Goal: Navigation & Orientation: Find specific page/section

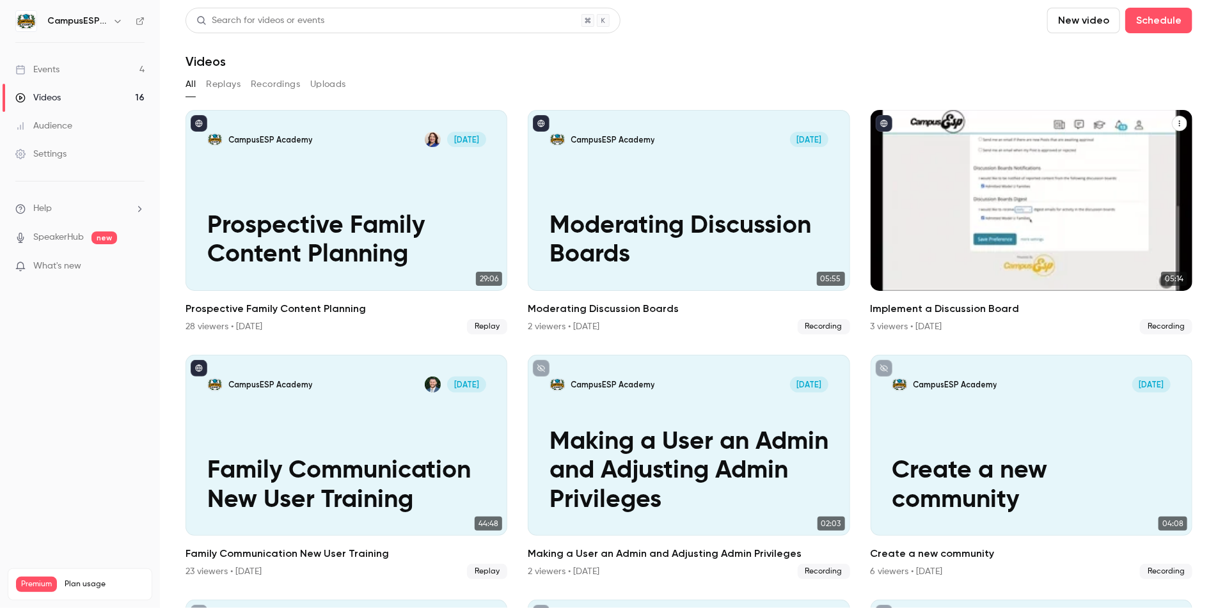
click at [52, 71] on div "Events" at bounding box center [37, 69] width 44 height 13
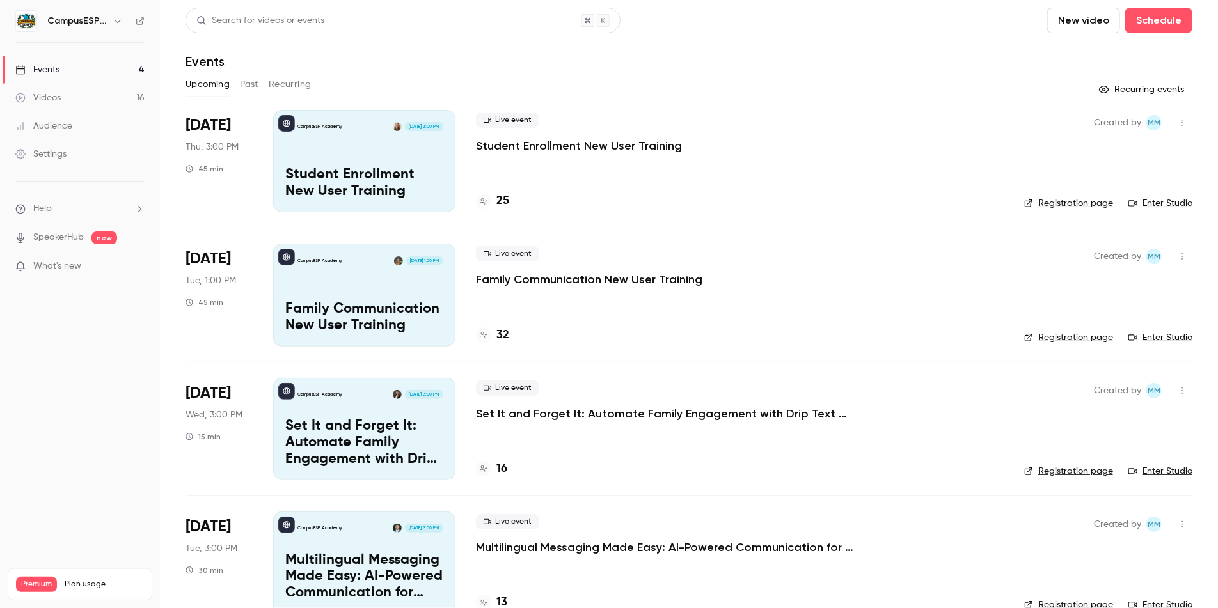
click at [114, 20] on icon "button" at bounding box center [118, 21] width 10 height 10
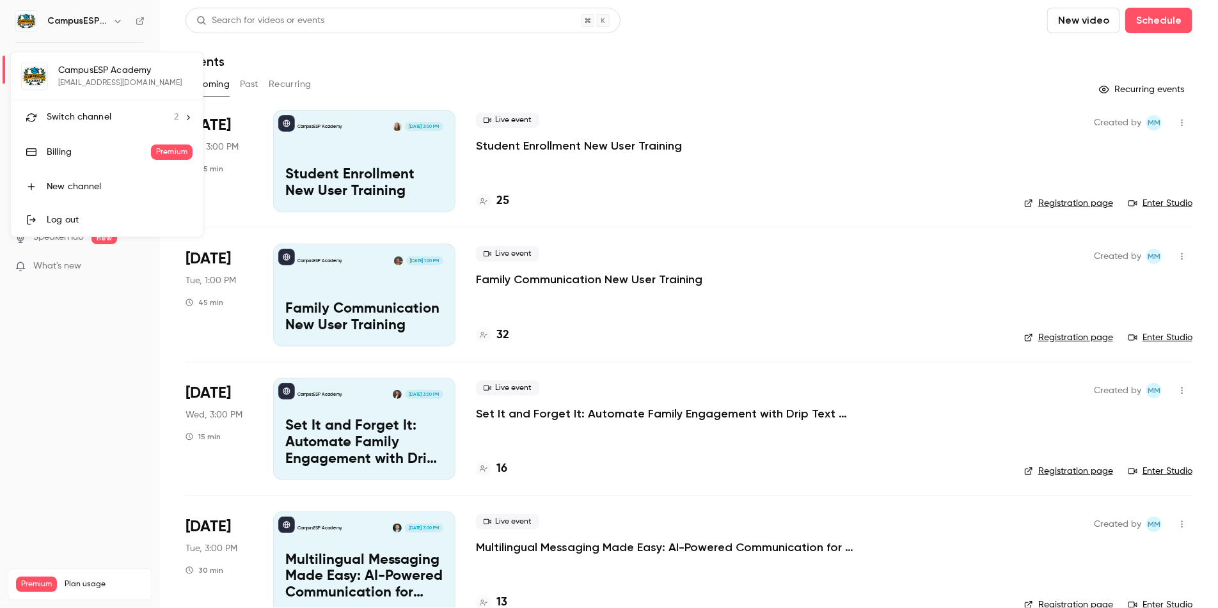
click at [186, 116] on icon at bounding box center [188, 117] width 9 height 9
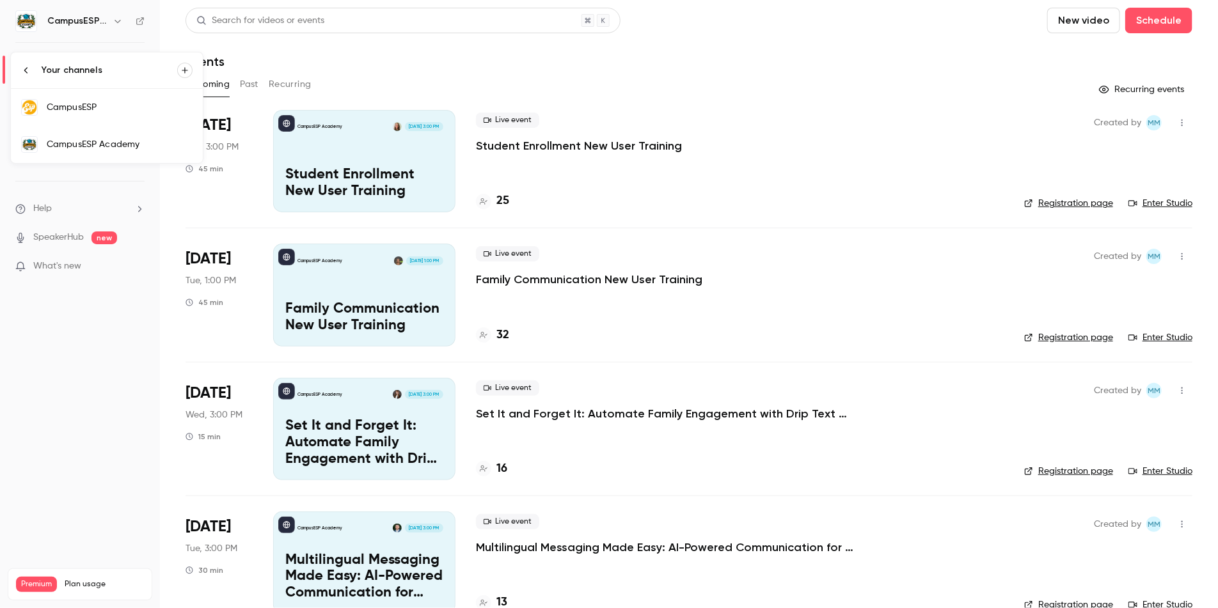
click at [107, 107] on div "CampusESP" at bounding box center [120, 107] width 146 height 13
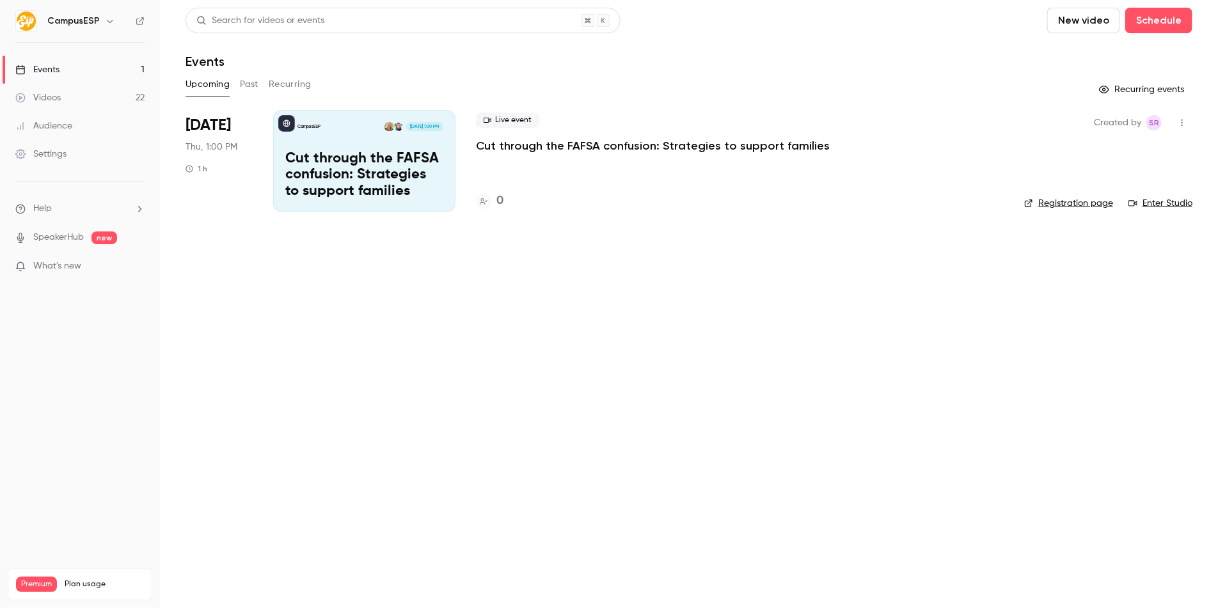
click at [60, 96] on div "Videos" at bounding box center [37, 97] width 45 height 13
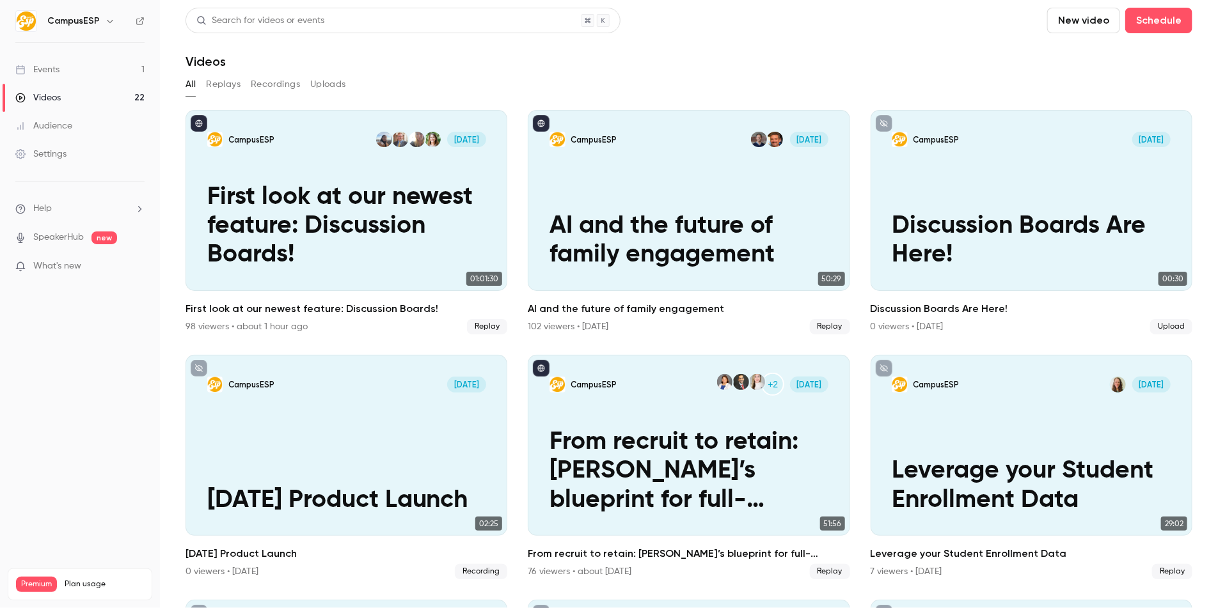
click at [102, 23] on button "button" at bounding box center [109, 20] width 15 height 15
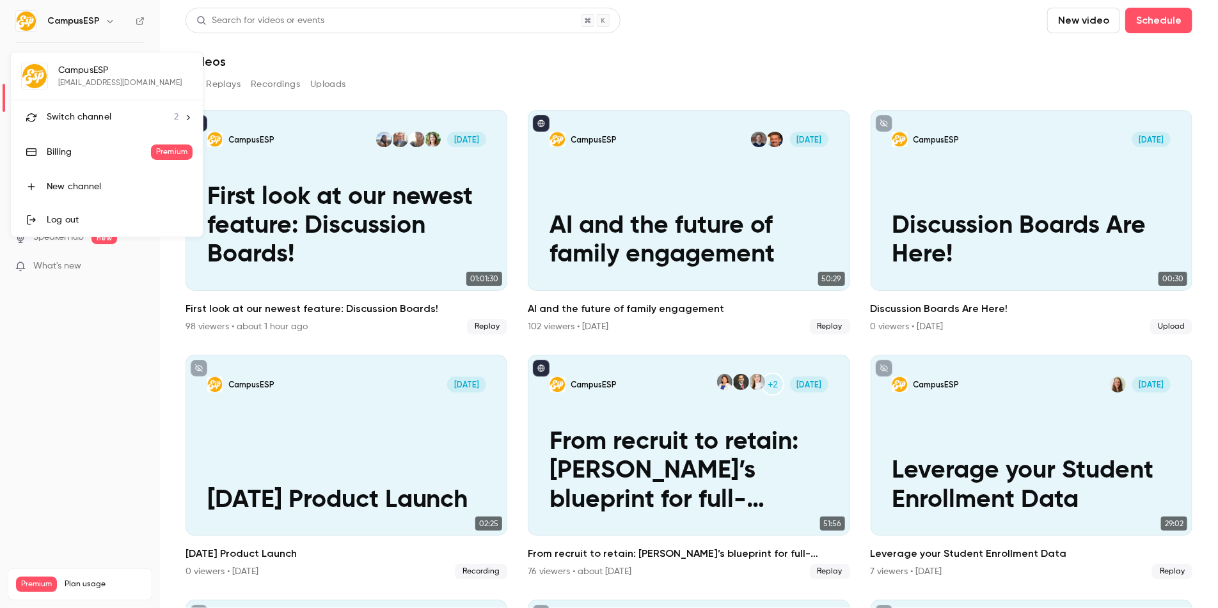
click at [131, 115] on div "Switch channel 2" at bounding box center [113, 117] width 132 height 13
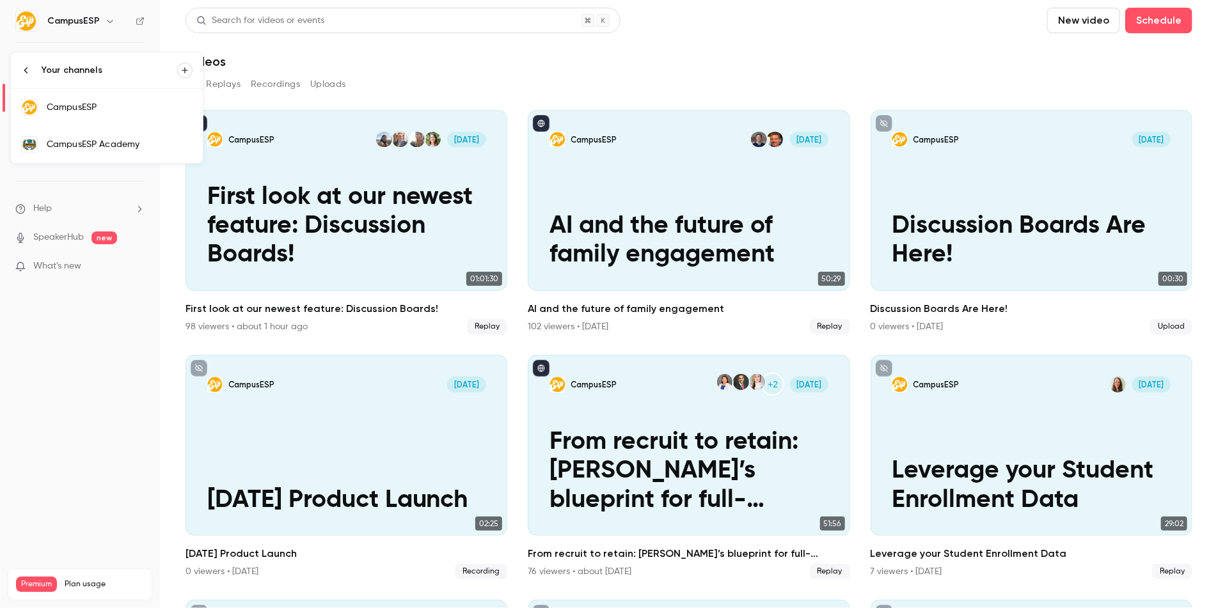
click at [139, 133] on link "CampusESP Academy" at bounding box center [107, 144] width 192 height 37
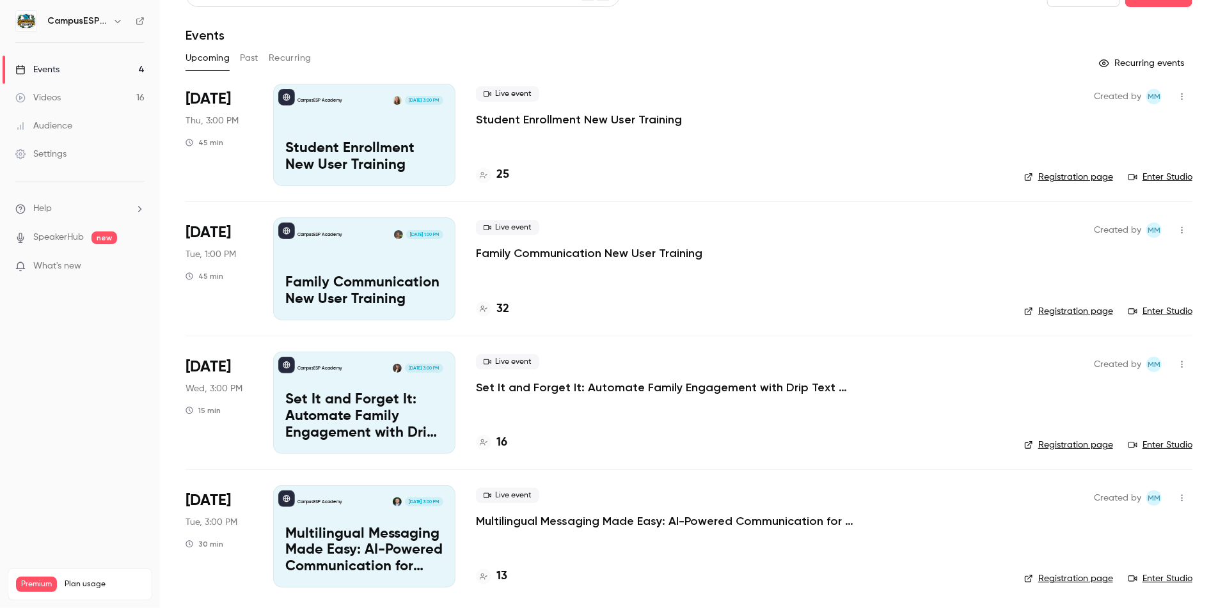
scroll to position [29, 0]
